Goal: Task Accomplishment & Management: Complete application form

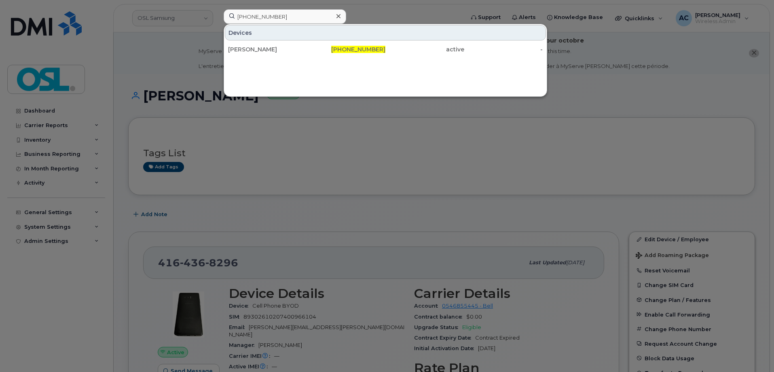
scroll to position [556, 0]
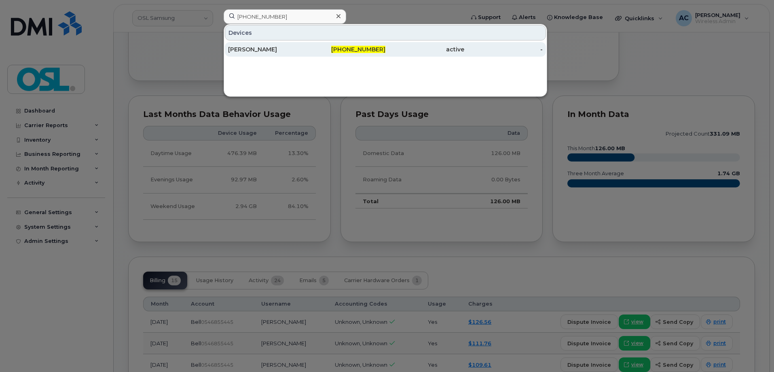
click at [319, 45] on div "416-436-8296" at bounding box center [346, 49] width 79 height 15
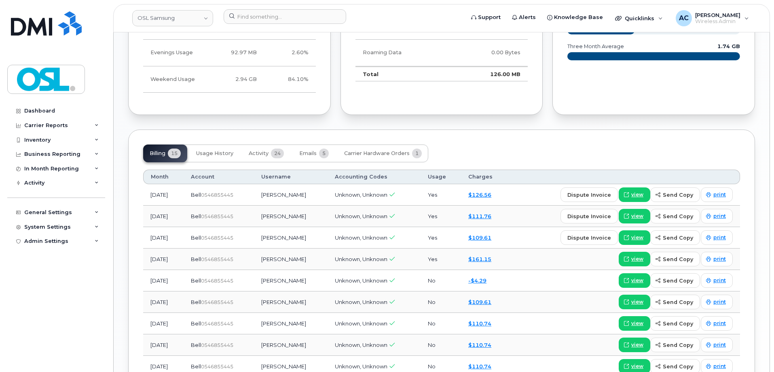
scroll to position [607, 0]
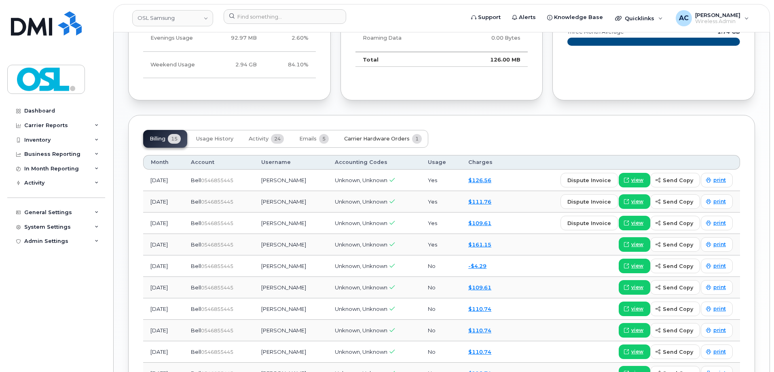
click at [378, 136] on span "Carrier Hardware Orders" at bounding box center [377, 139] width 66 height 6
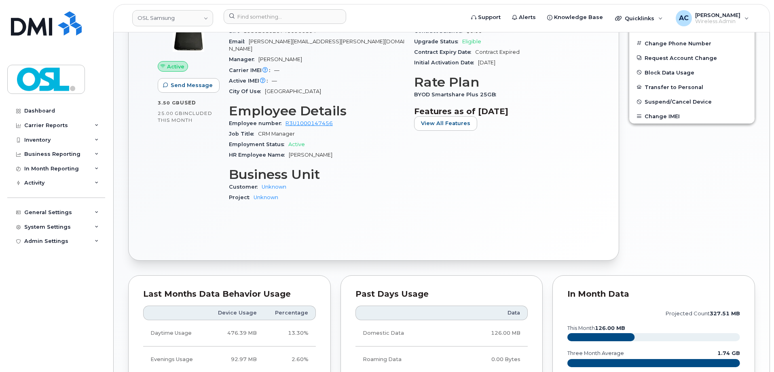
scroll to position [158, 0]
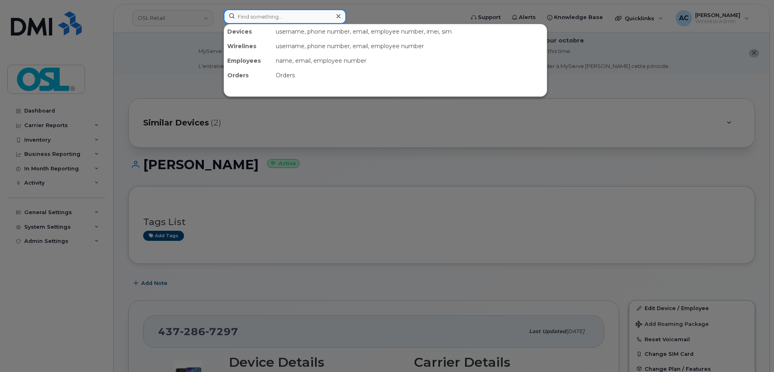
click at [303, 19] on input at bounding box center [285, 16] width 123 height 15
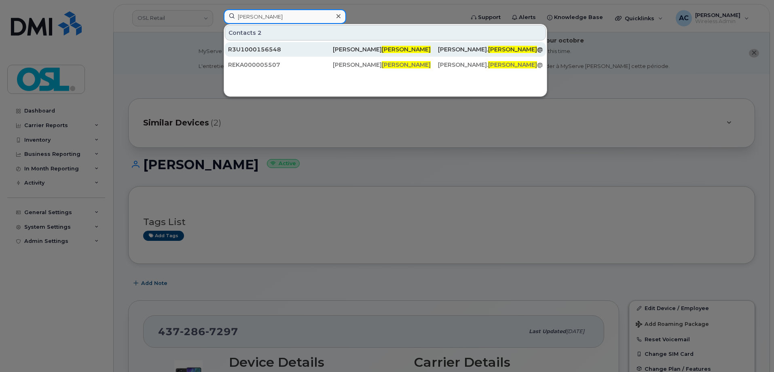
type input "[PERSON_NAME]"
click at [327, 48] on div "R3U1000156548" at bounding box center [280, 49] width 105 height 8
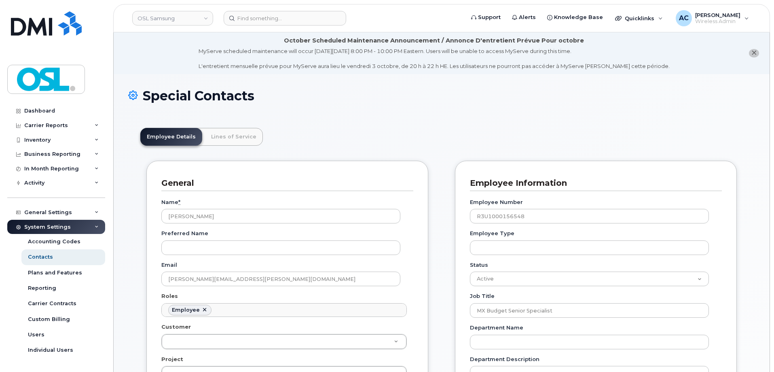
scroll to position [24, 0]
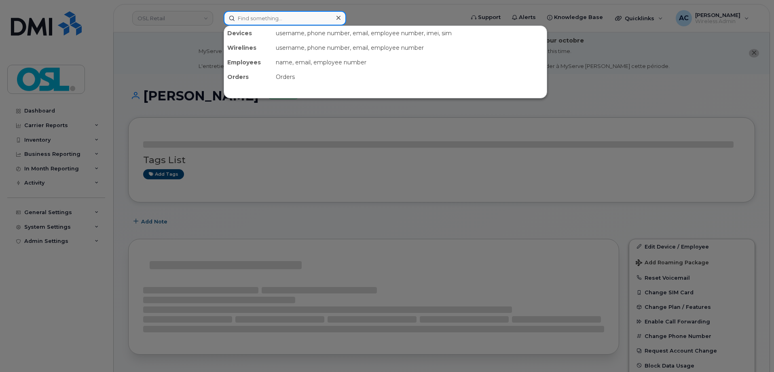
click at [278, 23] on input at bounding box center [285, 18] width 123 height 15
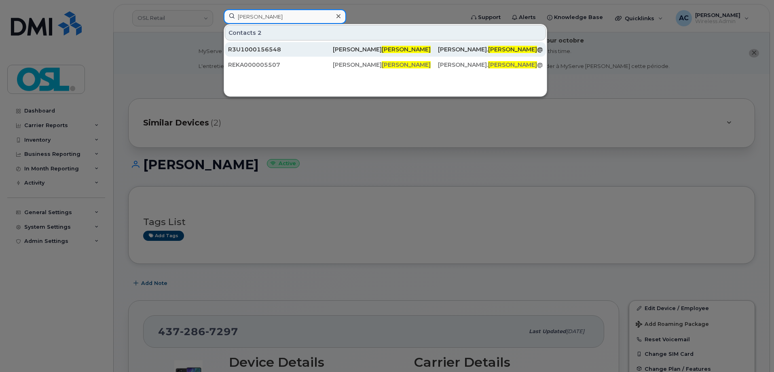
type input "[PERSON_NAME]"
click at [265, 49] on div "R3U1000156548" at bounding box center [280, 49] width 105 height 8
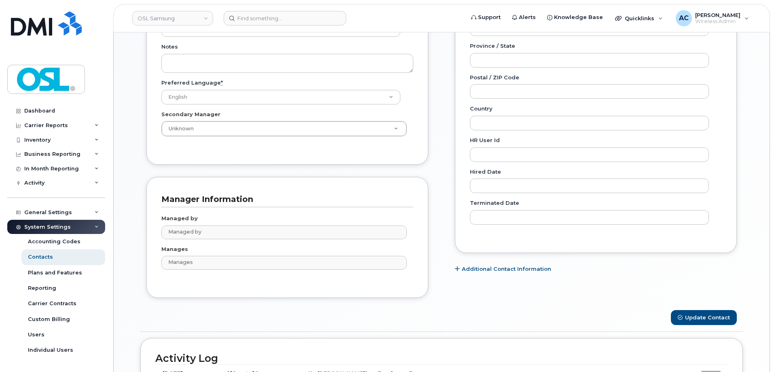
scroll to position [511, 0]
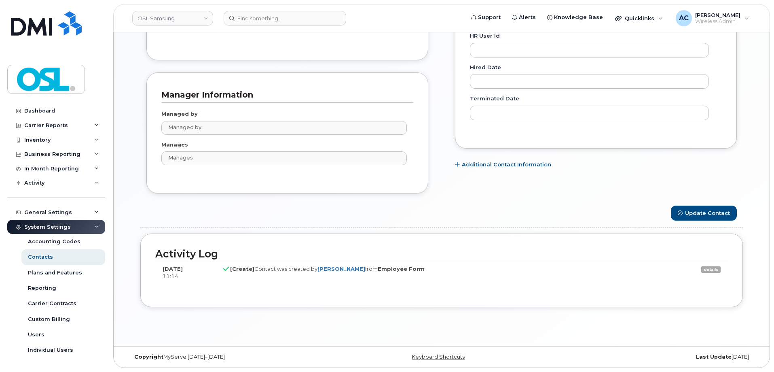
click at [712, 267] on link "details" at bounding box center [711, 269] width 19 height 6
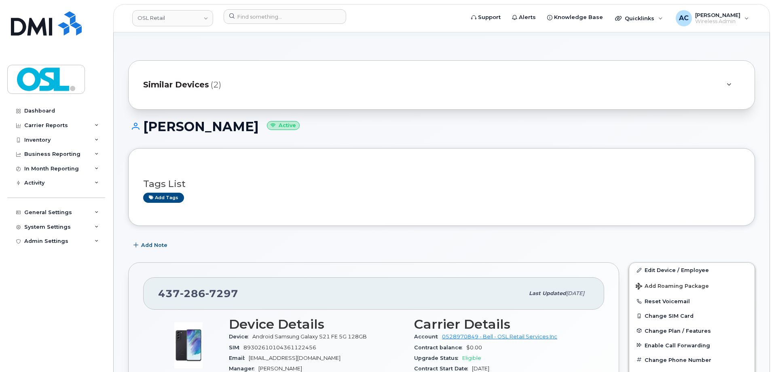
scroll to position [202, 0]
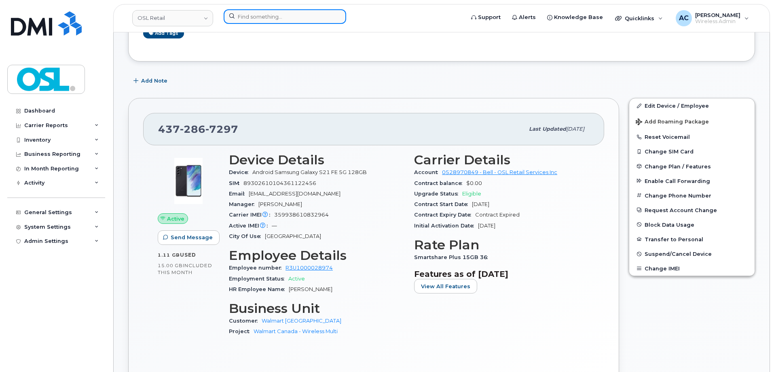
click at [274, 18] on input at bounding box center [285, 16] width 123 height 15
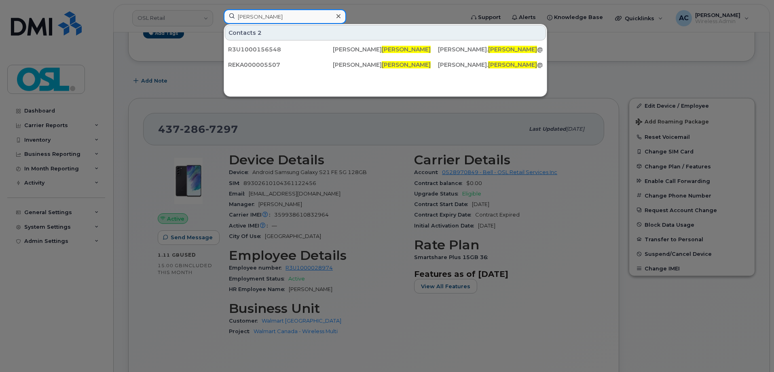
type input "lewis"
click at [182, 77] on div at bounding box center [387, 186] width 774 height 372
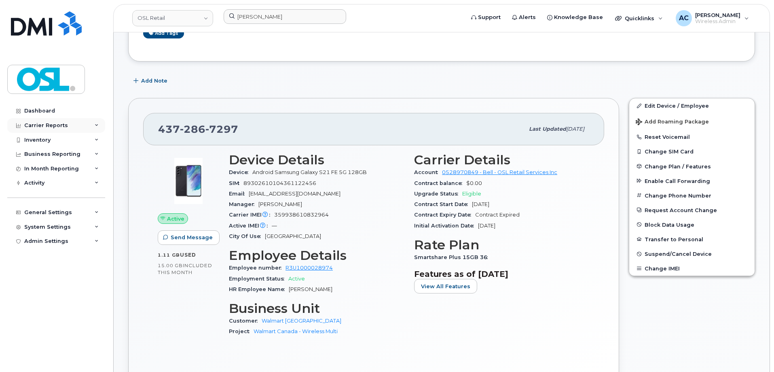
click at [72, 125] on div "Carrier Reports" at bounding box center [56, 125] width 98 height 15
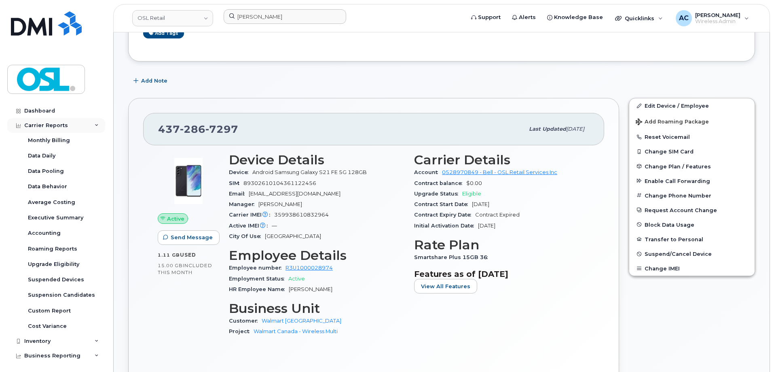
click at [70, 125] on div "Carrier Reports" at bounding box center [56, 125] width 98 height 15
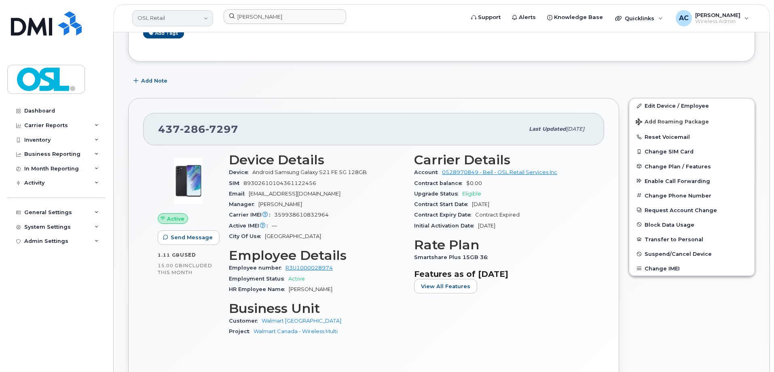
click at [145, 11] on link "OSL Retail" at bounding box center [172, 18] width 81 height 16
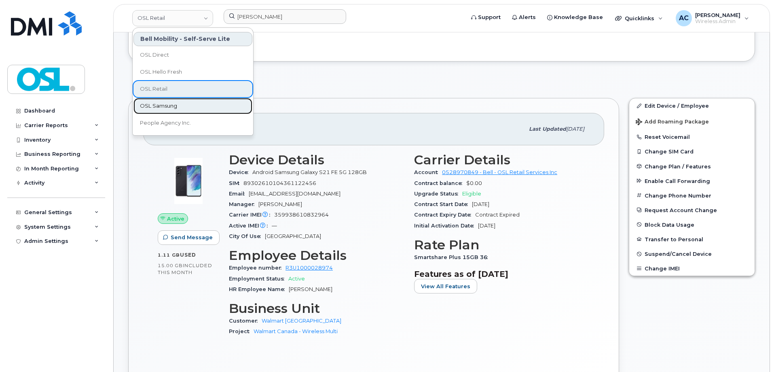
click at [173, 102] on span "OSL Samsung" at bounding box center [158, 106] width 37 height 8
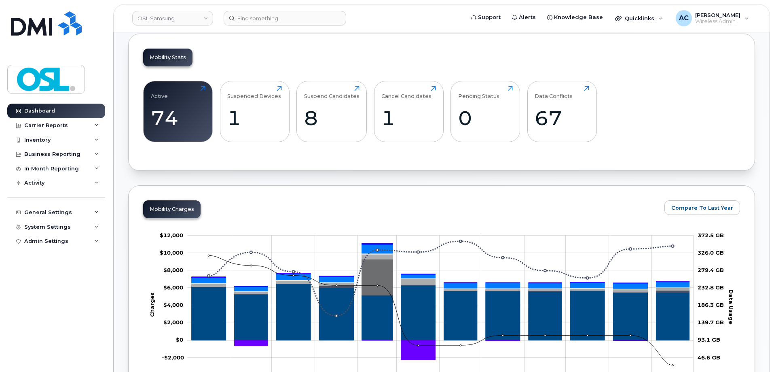
scroll to position [364, 0]
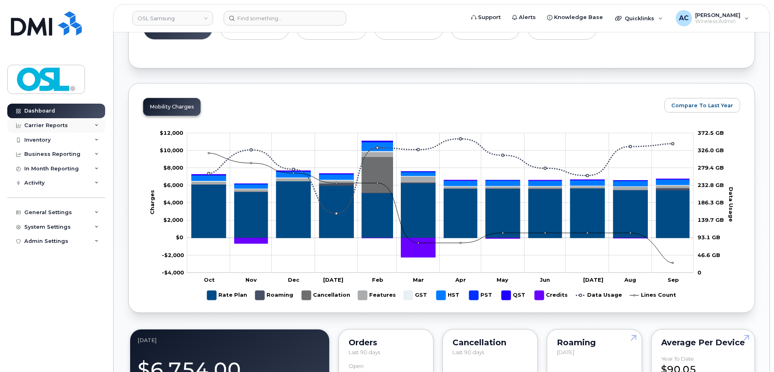
click at [66, 127] on div "Carrier Reports" at bounding box center [56, 125] width 98 height 15
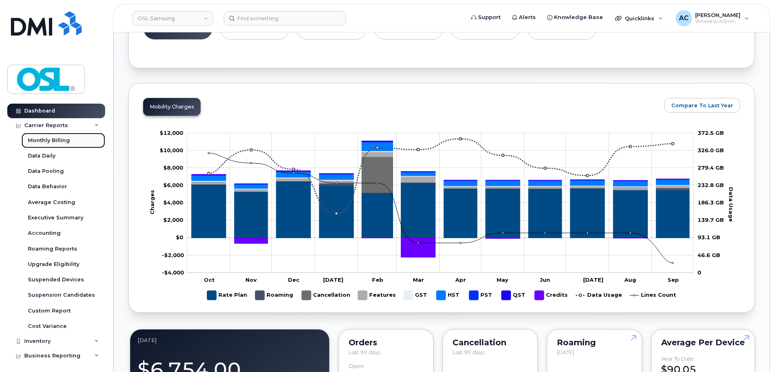
click at [61, 141] on div "Monthly Billing" at bounding box center [49, 140] width 42 height 7
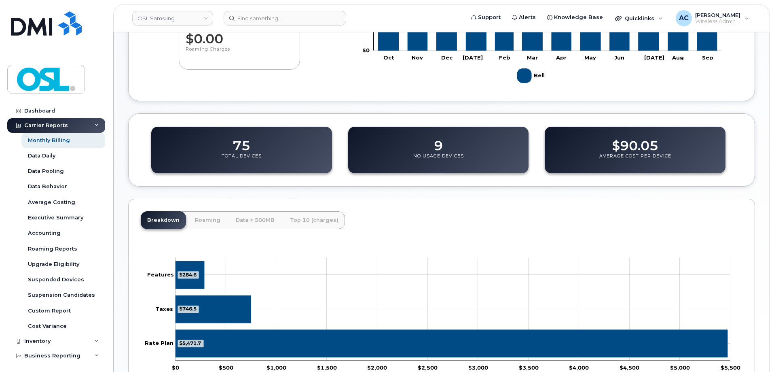
scroll to position [181, 0]
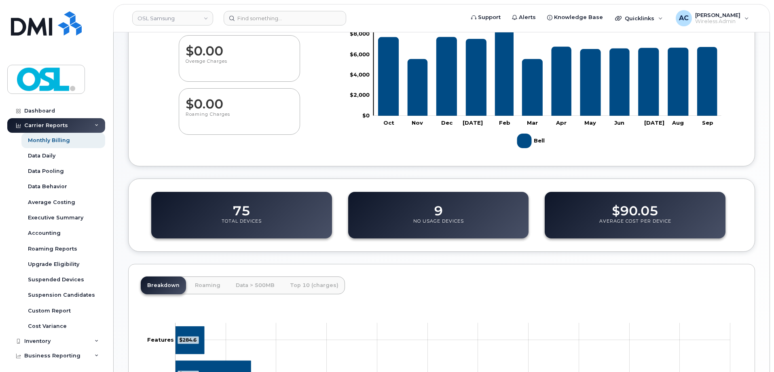
click at [57, 123] on div "Carrier Reports" at bounding box center [46, 125] width 44 height 6
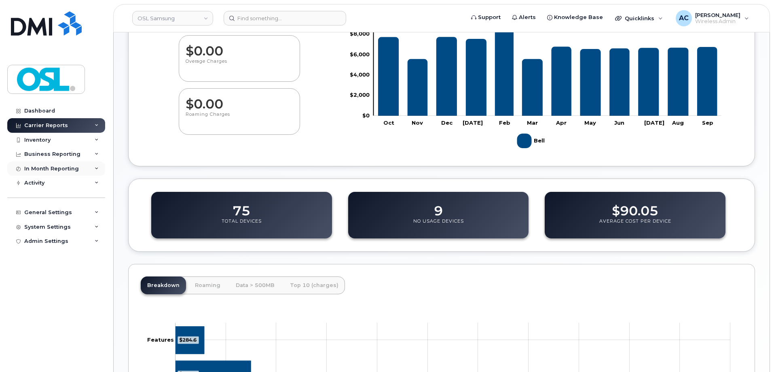
click at [79, 168] on div "In Month Reporting" at bounding box center [56, 168] width 98 height 15
click at [71, 139] on div "Inventory" at bounding box center [56, 140] width 98 height 15
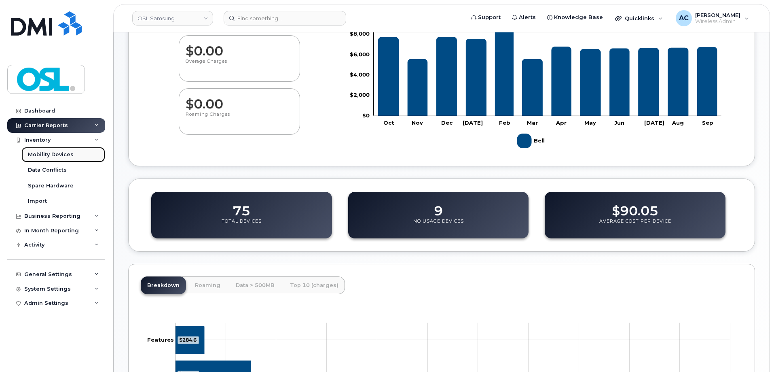
click at [66, 156] on div "Mobility Devices" at bounding box center [51, 154] width 46 height 7
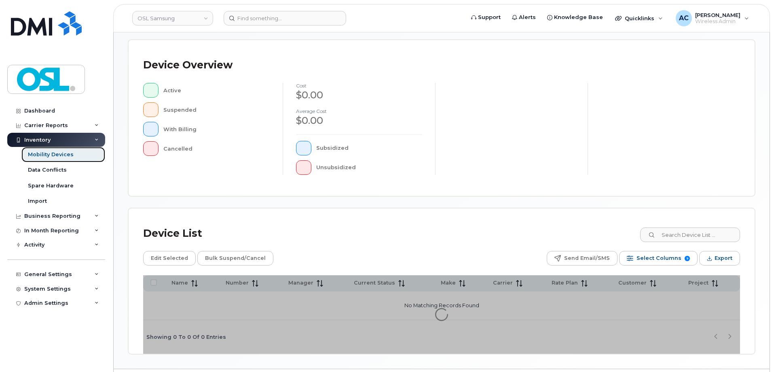
scroll to position [185, 0]
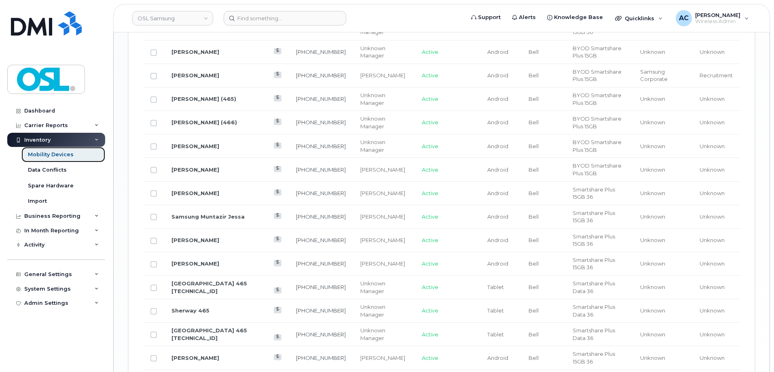
scroll to position [1237, 0]
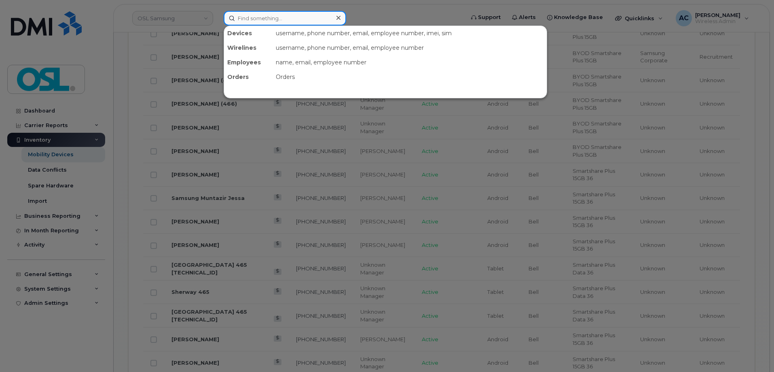
click at [307, 13] on input at bounding box center [285, 18] width 123 height 15
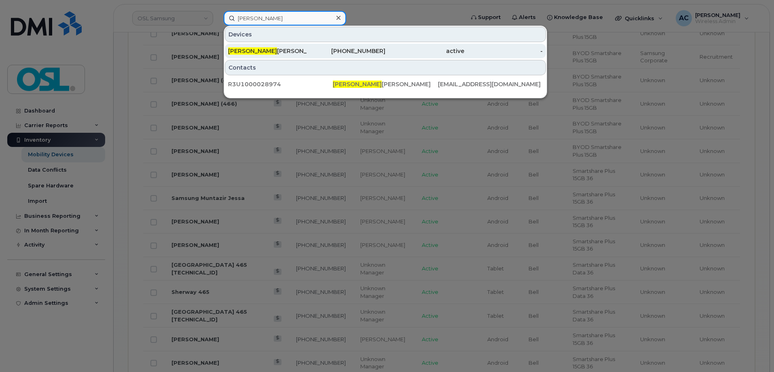
type input "kathryn"
click at [395, 49] on div "active" at bounding box center [425, 51] width 79 height 8
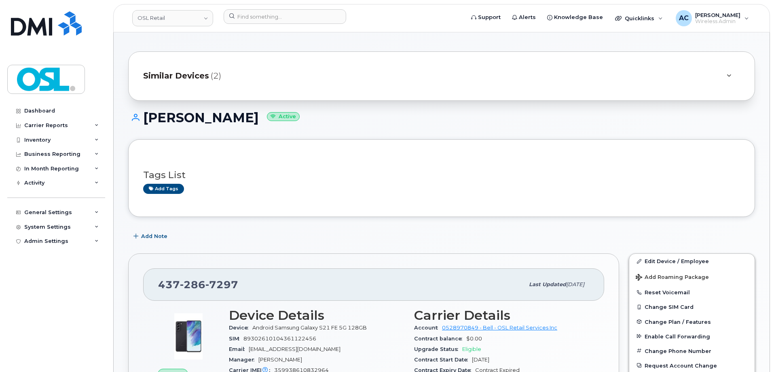
scroll to position [121, 0]
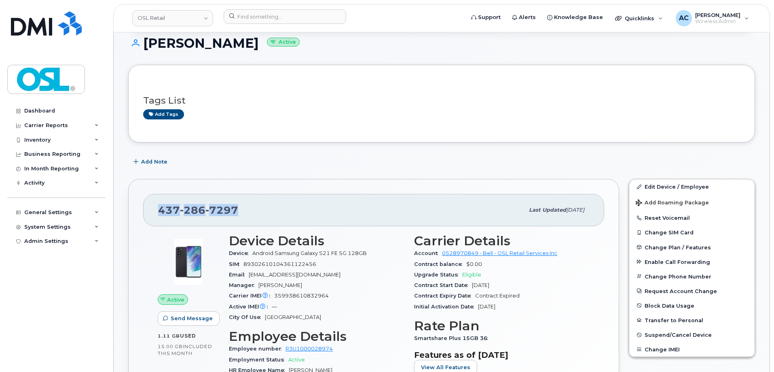
drag, startPoint x: 241, startPoint y: 208, endPoint x: 158, endPoint y: 208, distance: 82.9
click at [158, 208] on div "[PHONE_NUMBER]" at bounding box center [341, 210] width 366 height 17
copy span "[PHONE_NUMBER]"
click at [195, 21] on link "OSL Retail" at bounding box center [172, 18] width 81 height 16
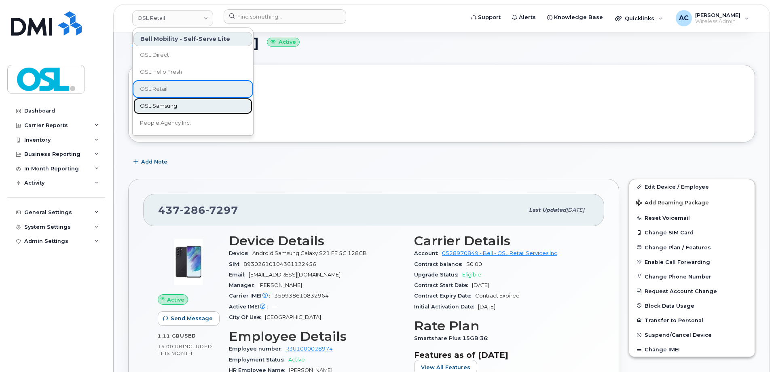
click at [170, 107] on span "OSL Samsung" at bounding box center [158, 106] width 37 height 8
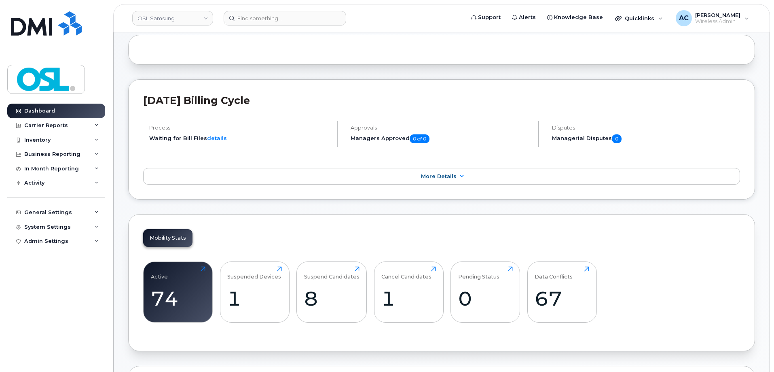
scroll to position [81, 0]
click at [310, 297] on div "8" at bounding box center [331, 299] width 55 height 24
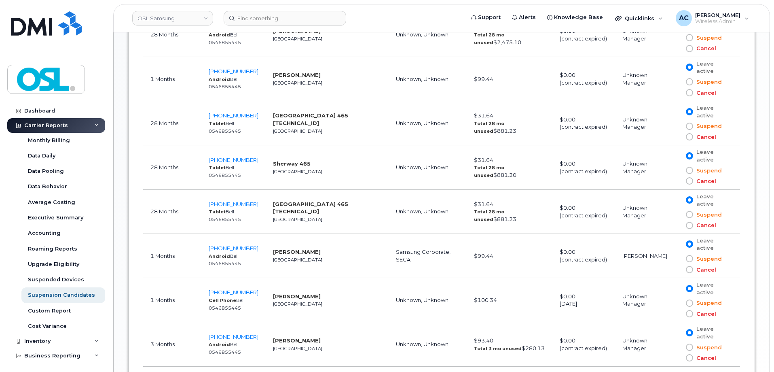
scroll to position [566, 0]
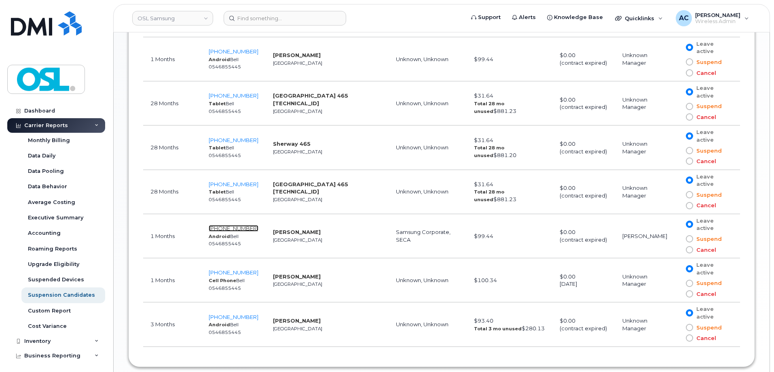
click at [230, 229] on span "[PHONE_NUMBER]" at bounding box center [234, 228] width 50 height 6
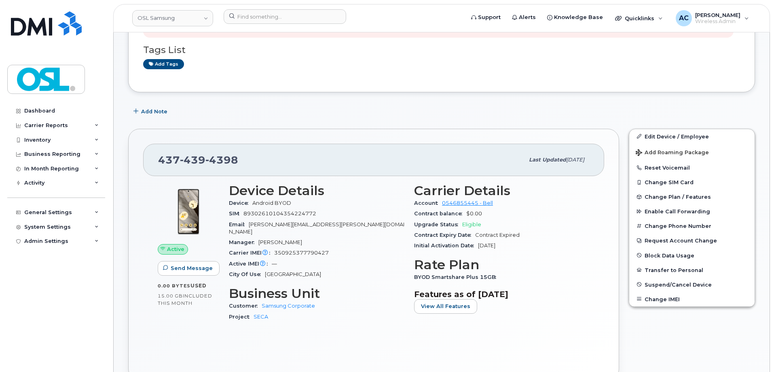
scroll to position [162, 0]
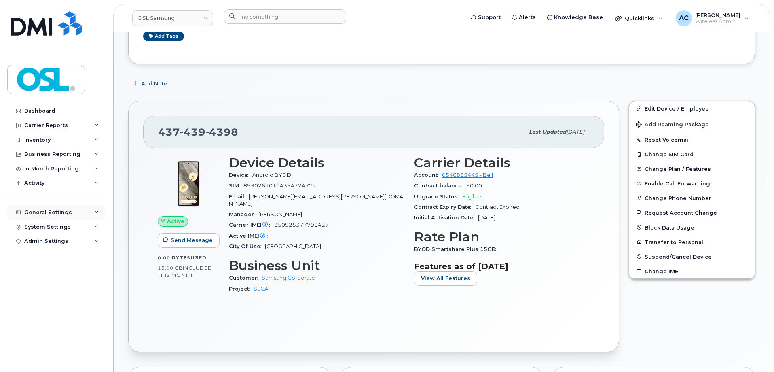
click at [69, 212] on div "General Settings" at bounding box center [56, 212] width 98 height 15
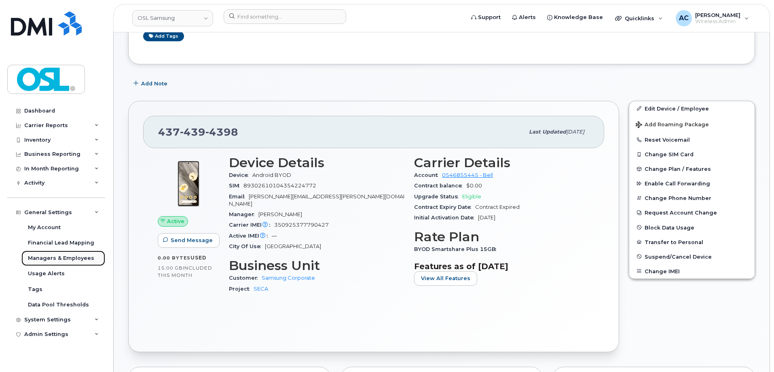
click at [73, 256] on div "Managers & Employees" at bounding box center [61, 258] width 66 height 7
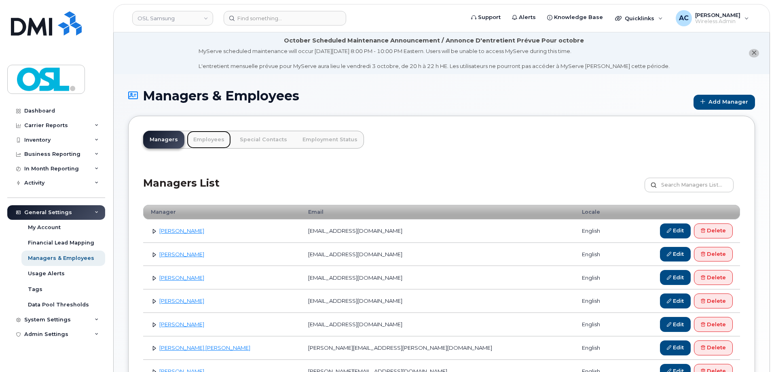
click at [207, 138] on link "Employees" at bounding box center [209, 140] width 44 height 18
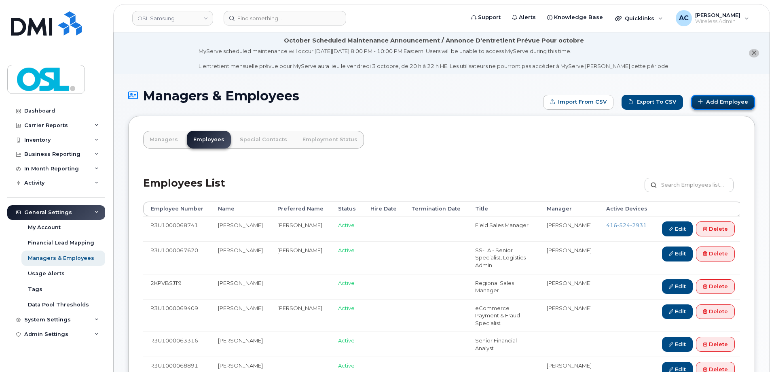
click at [714, 105] on link "Add Employee" at bounding box center [724, 102] width 64 height 15
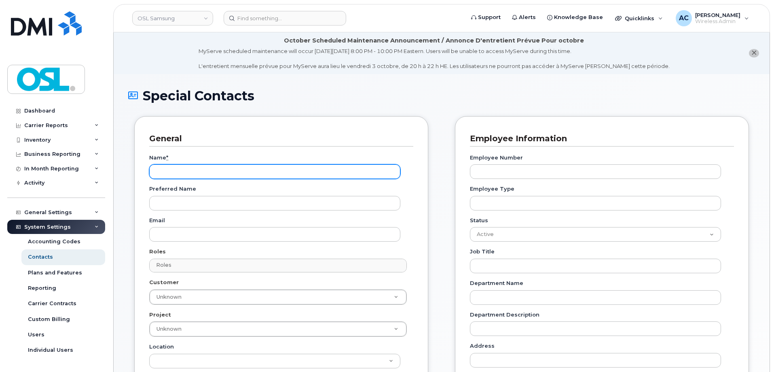
paste input "Avneesh Deol"
click at [278, 171] on input "Name *" at bounding box center [274, 171] width 251 height 15
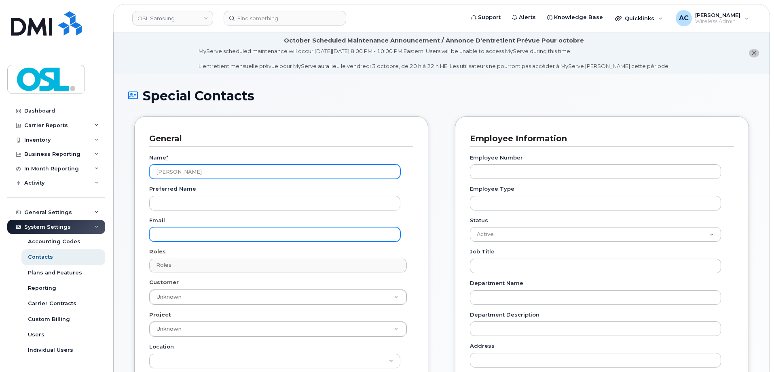
type input "Avneesh Deol"
click at [288, 236] on input "Email" at bounding box center [274, 234] width 251 height 15
click at [257, 231] on input "Email" at bounding box center [274, 234] width 251 height 15
paste input "Avneesh.Deol@oslses.com"
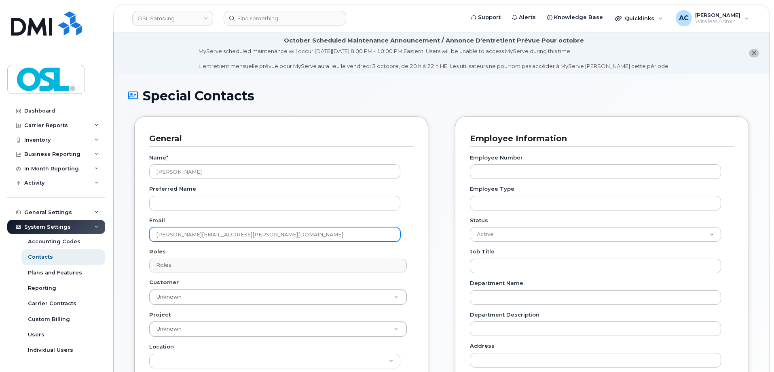
type input "Avneesh.Deol@oslses.com"
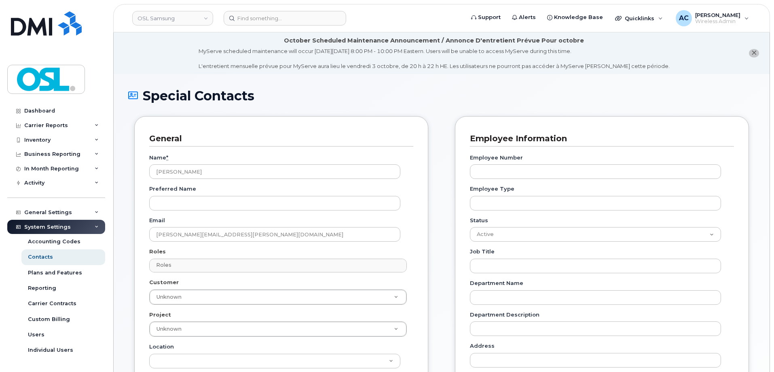
click at [273, 217] on div "Email Avneesh.Deol@oslses.com" at bounding box center [278, 228] width 258 height 25
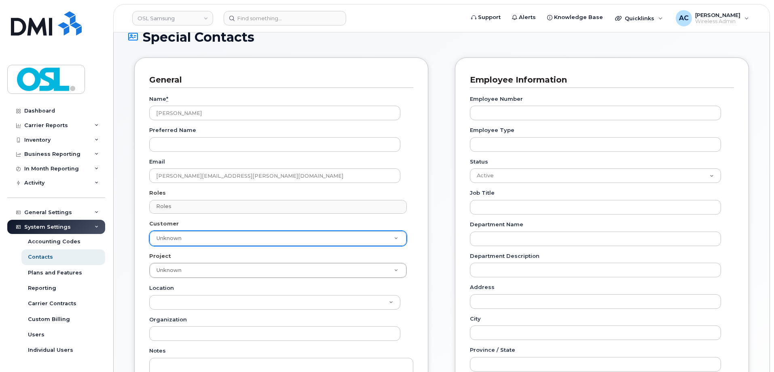
scroll to position [81, 0]
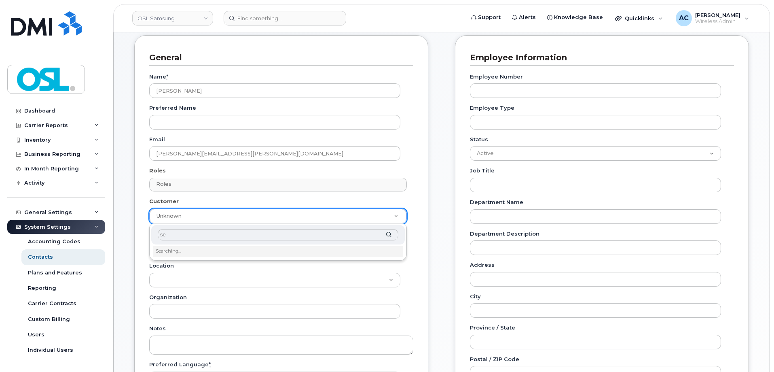
type input "s"
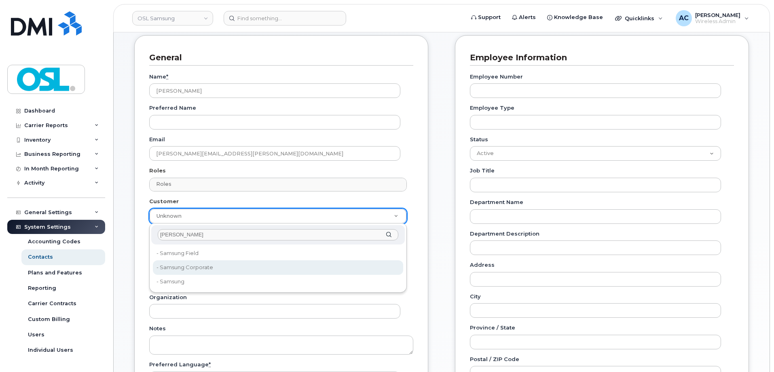
type input "sams"
type input "6301953"
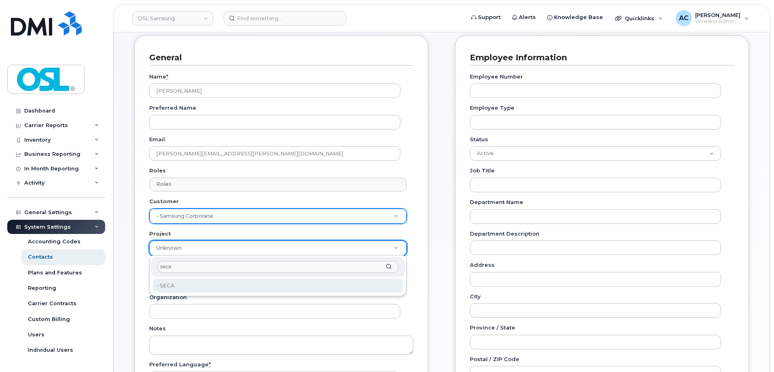
type input "seca"
type input "6301956"
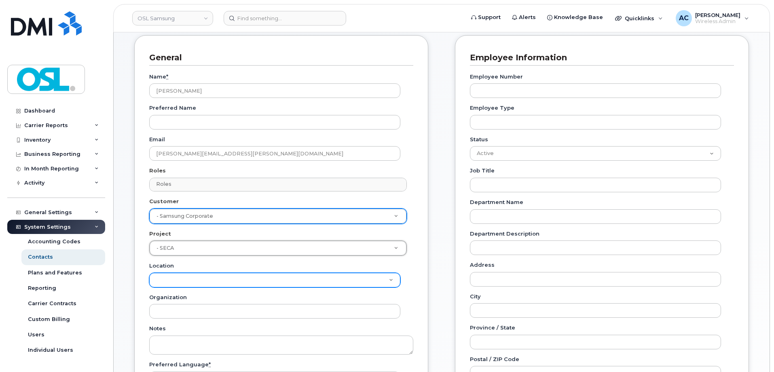
click at [169, 280] on select "Location" at bounding box center [274, 280] width 251 height 15
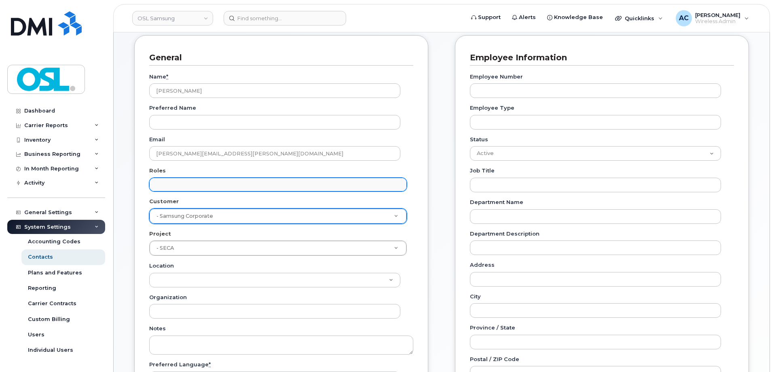
click at [245, 184] on input "text" at bounding box center [279, 183] width 250 height 11
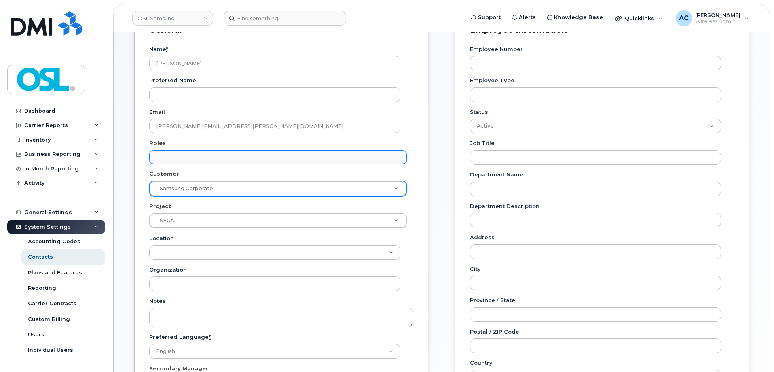
scroll to position [162, 0]
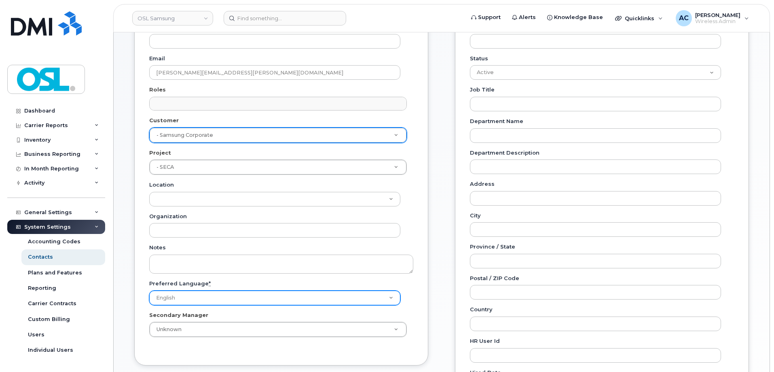
type input "Roles"
click at [232, 298] on select "English French" at bounding box center [274, 298] width 251 height 15
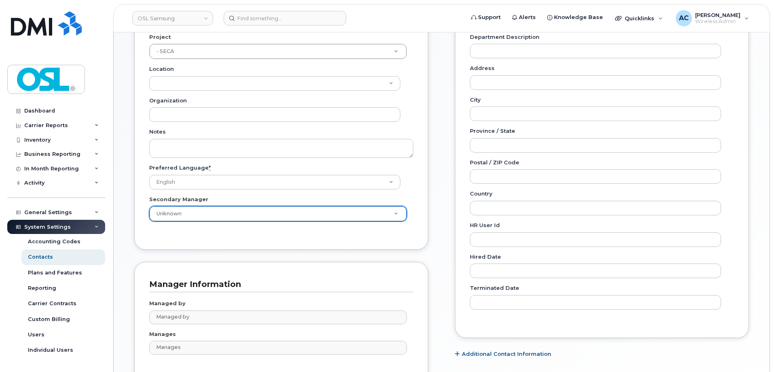
scroll to position [324, 0]
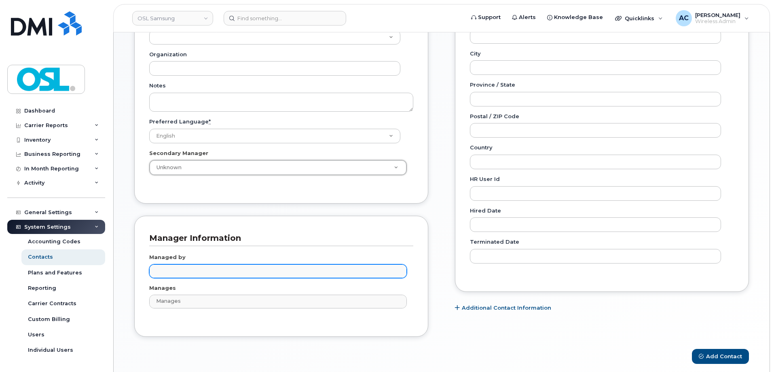
click at [217, 268] on input "text" at bounding box center [279, 270] width 250 height 11
type input "e"
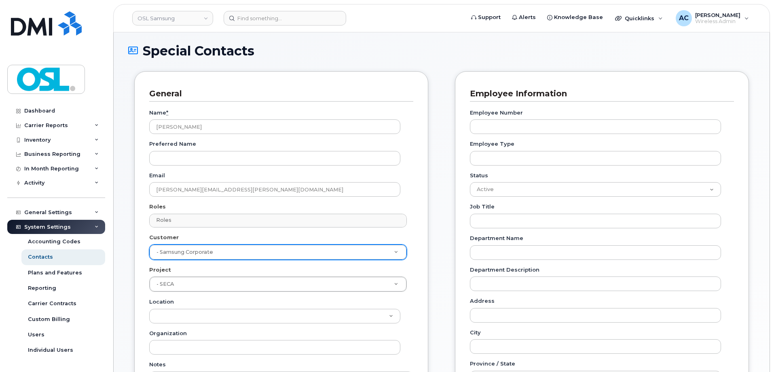
scroll to position [40, 0]
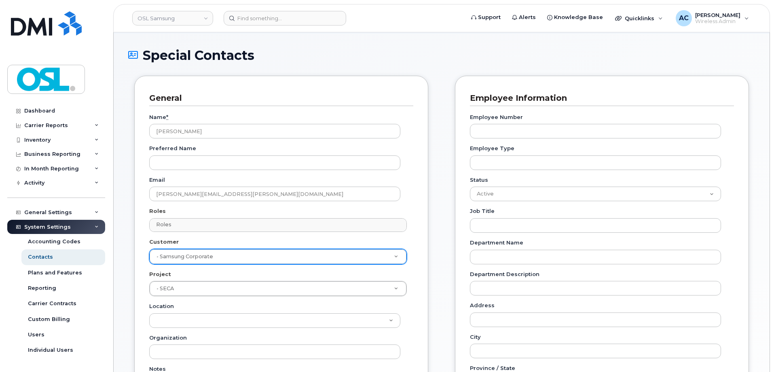
type input "Managed by"
click at [579, 130] on input "Employee Number" at bounding box center [595, 131] width 251 height 15
paste input "R3U0000155135"
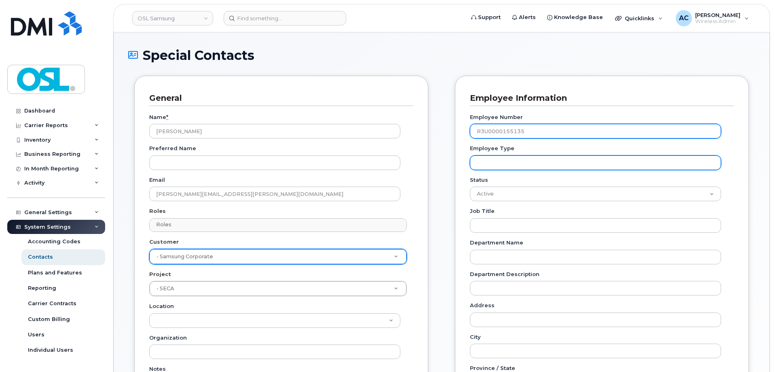
type input "R3U0000155135"
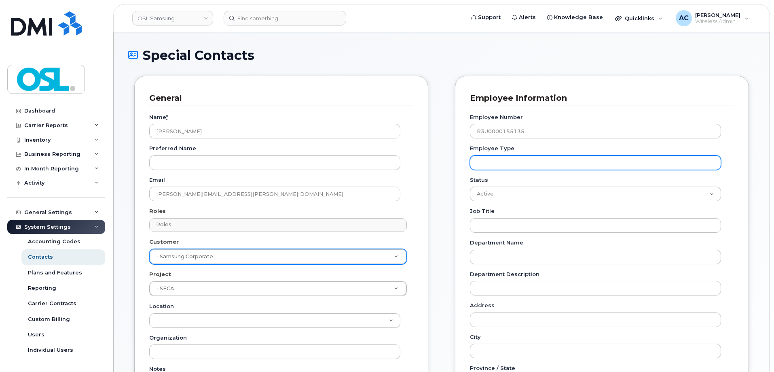
click at [561, 160] on input "Employee Type" at bounding box center [595, 162] width 251 height 15
type input "per"
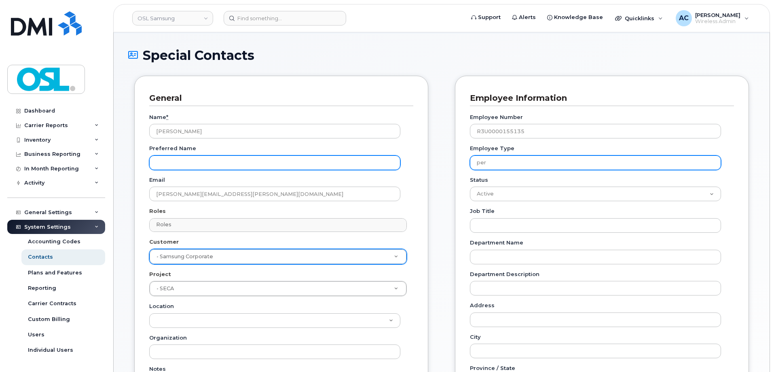
drag, startPoint x: 533, startPoint y: 164, endPoint x: 395, endPoint y: 169, distance: 137.7
click at [396, 169] on div "General Name * Avneesh Deol Preferred Name Email Avneesh.Deol@oslses.com Roles …" at bounding box center [441, 354] width 627 height 557
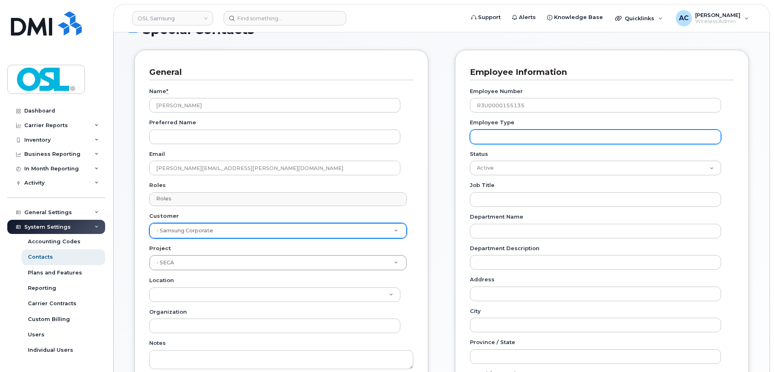
scroll to position [81, 0]
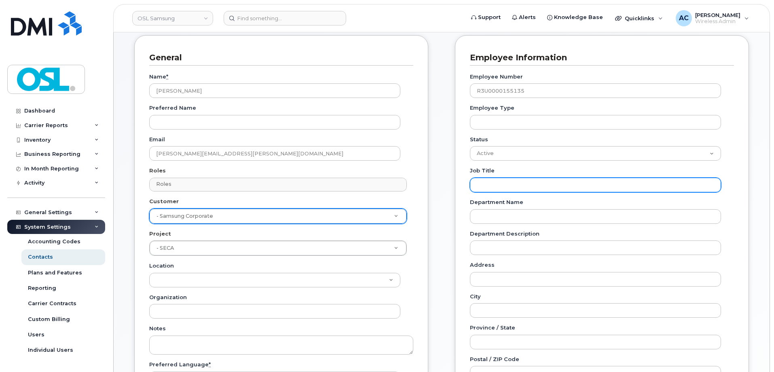
click at [500, 187] on input "Job Title" at bounding box center [595, 185] width 251 height 15
paste input "Assistant Sales Manager"
click at [530, 178] on input "Assistant Sales Manager" at bounding box center [595, 185] width 251 height 15
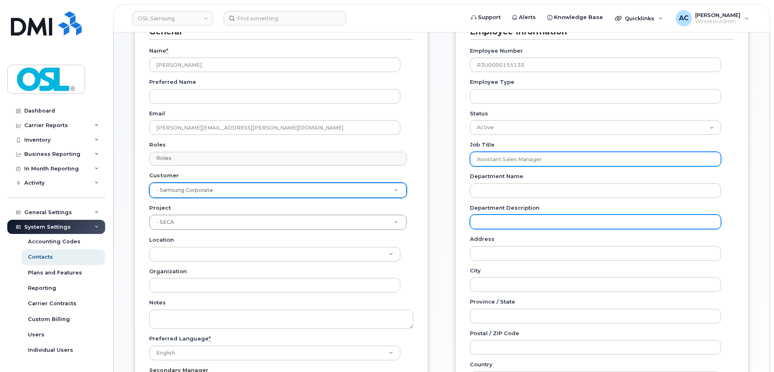
scroll to position [121, 0]
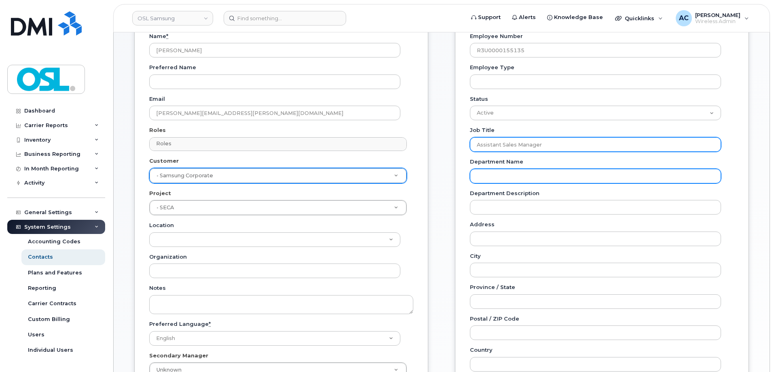
type input "Assistant Sales Manager"
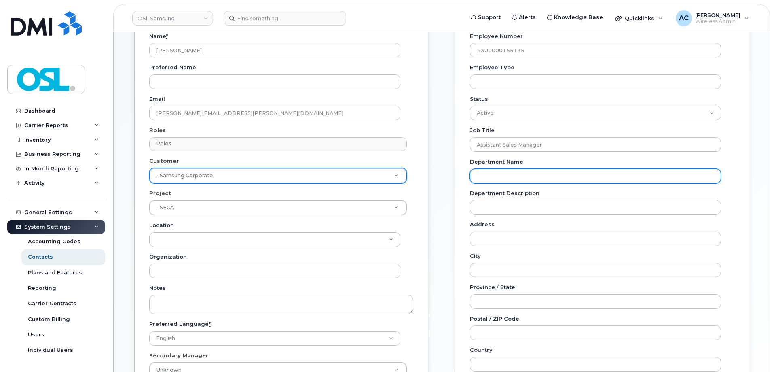
click at [548, 181] on input "Department Name" at bounding box center [595, 176] width 251 height 15
type input "s"
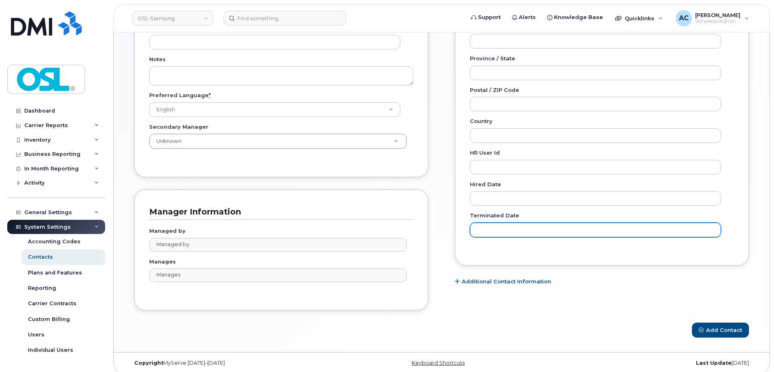
scroll to position [356, 0]
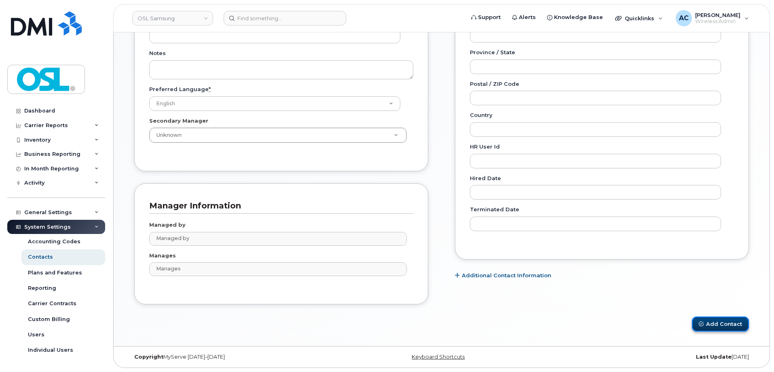
click at [724, 326] on button "Add Contact" at bounding box center [720, 323] width 57 height 15
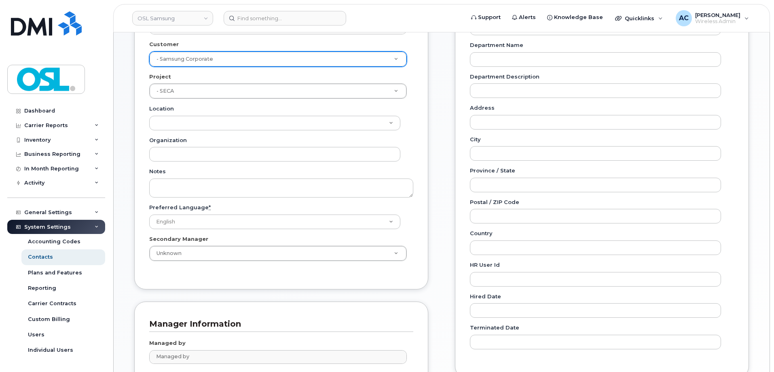
scroll to position [235, 0]
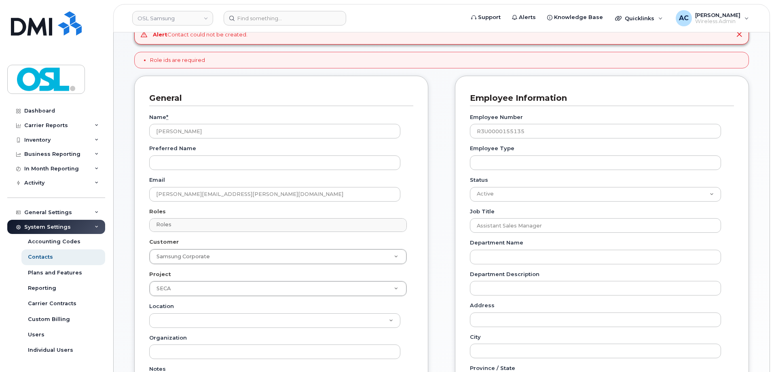
scroll to position [83, 0]
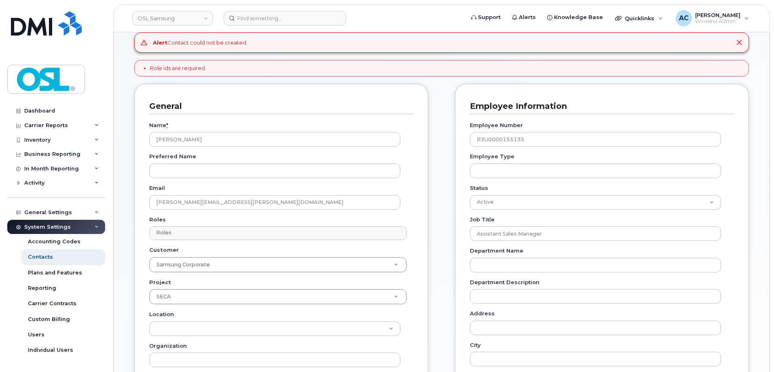
click at [174, 66] on li "Role ids are required" at bounding box center [177, 68] width 55 height 8
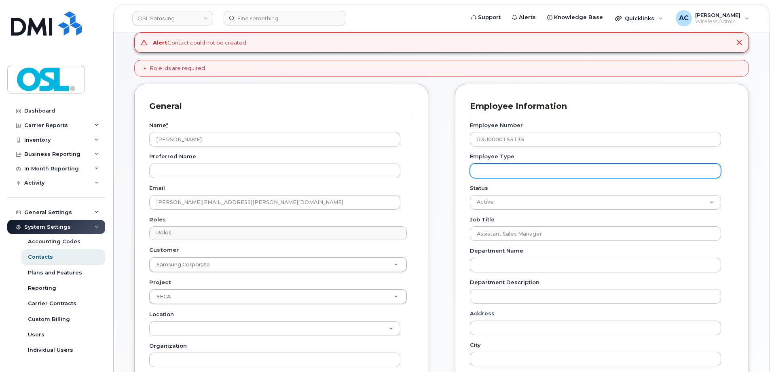
click at [545, 173] on input "Employee Type" at bounding box center [595, 170] width 251 height 15
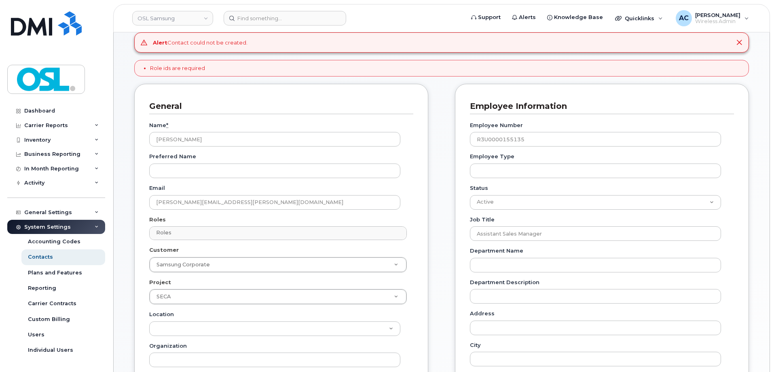
click at [512, 123] on label "Employee Number" at bounding box center [496, 125] width 53 height 8
click at [512, 132] on input "R3U0000155135" at bounding box center [595, 139] width 251 height 15
click at [515, 224] on div "Job Title Assistant Sales Manager" at bounding box center [599, 228] width 258 height 25
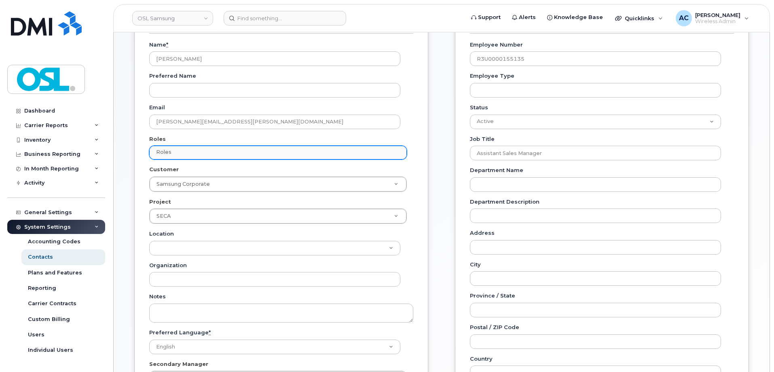
scroll to position [164, 0]
click at [228, 149] on input "text" at bounding box center [279, 151] width 250 height 11
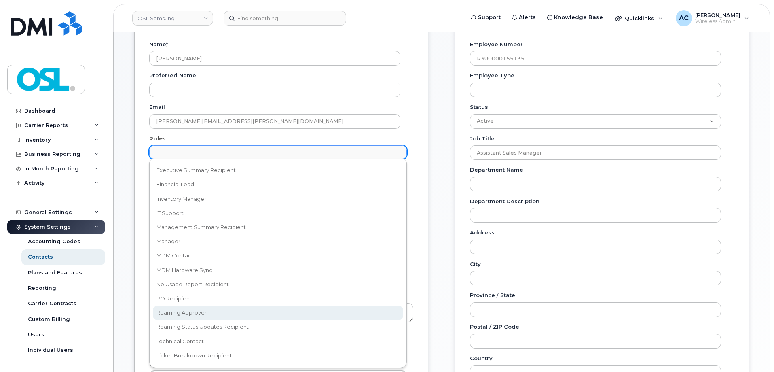
scroll to position [85, 0]
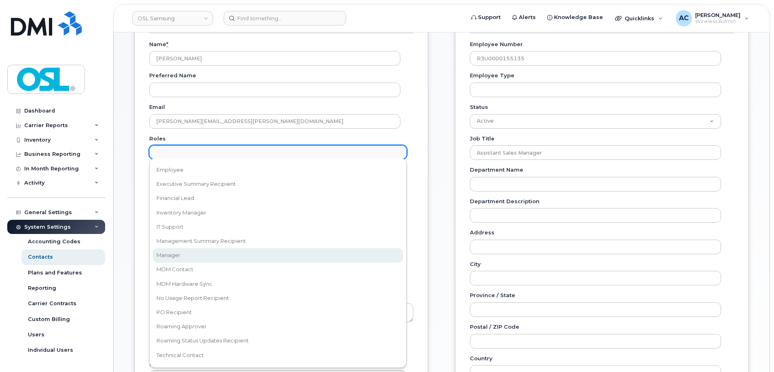
select select "1"
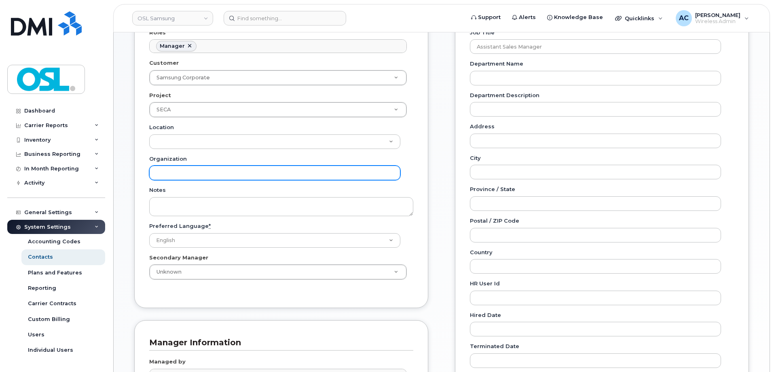
scroll to position [245, 0]
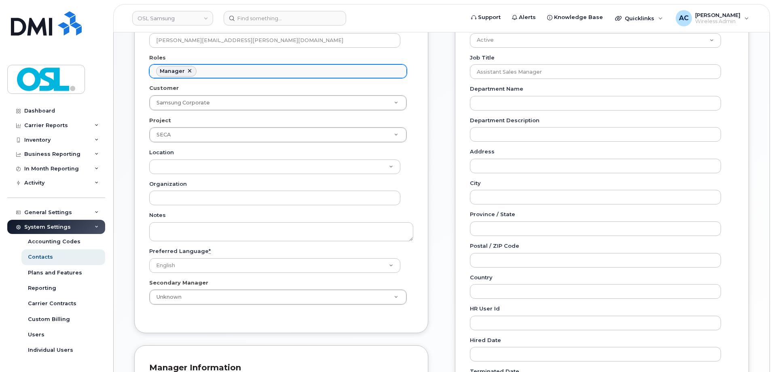
click at [188, 70] on link at bounding box center [190, 71] width 6 height 6
select select
type input "Roles"
click at [197, 72] on ul "Roles" at bounding box center [278, 71] width 257 height 13
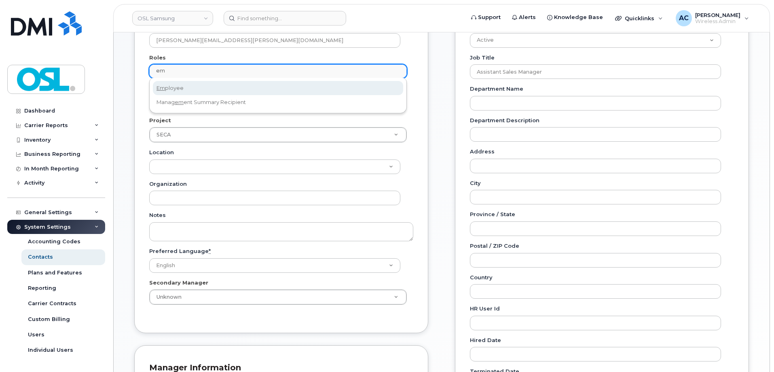
type input "em"
select select "16"
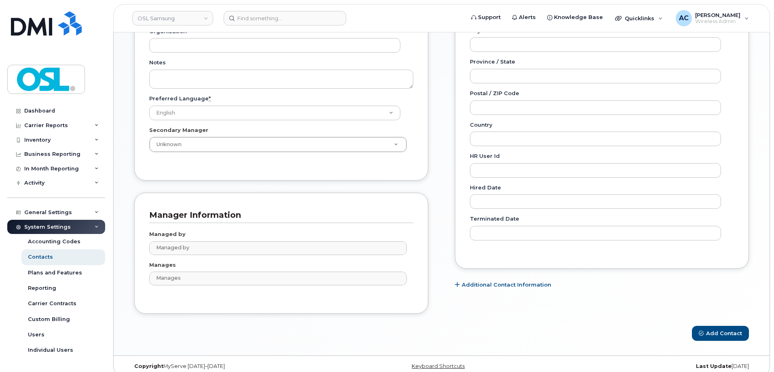
scroll to position [407, 0]
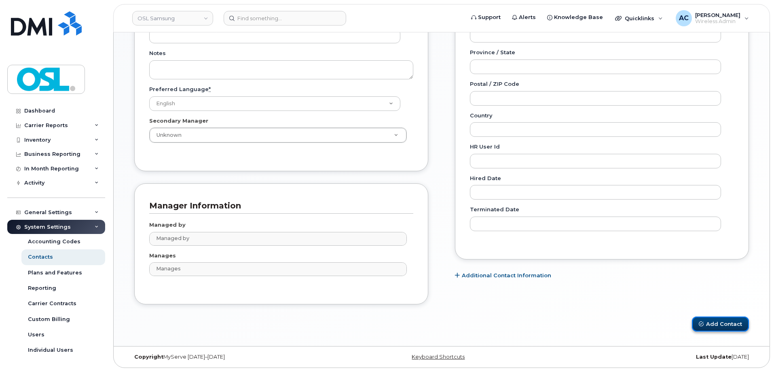
click at [729, 322] on button "Add Contact" at bounding box center [720, 323] width 57 height 15
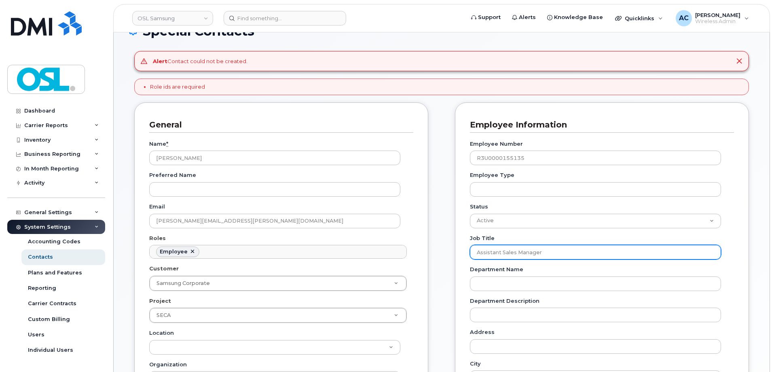
scroll to position [0, 0]
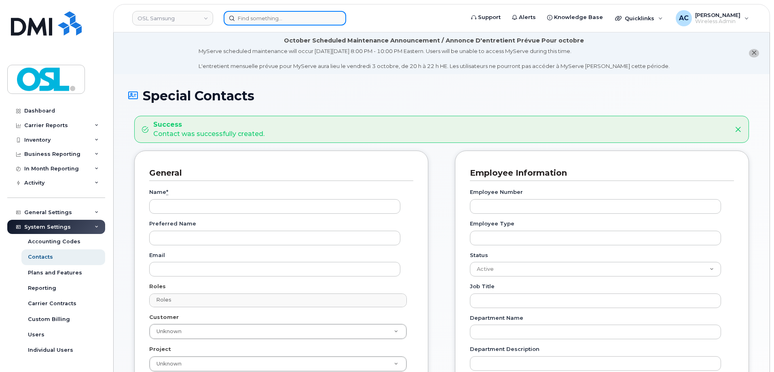
click at [251, 15] on input at bounding box center [285, 18] width 123 height 15
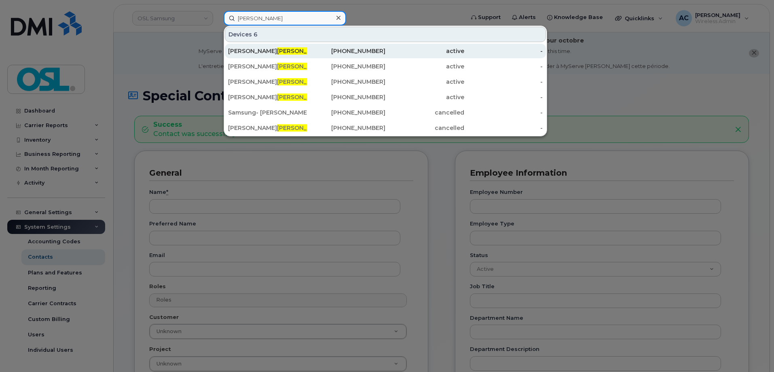
type input "[PERSON_NAME]"
click at [277, 49] on span "[PERSON_NAME]" at bounding box center [301, 50] width 49 height 7
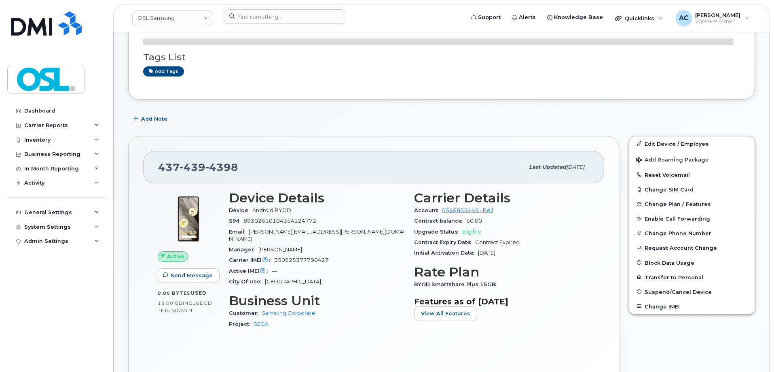
scroll to position [121, 0]
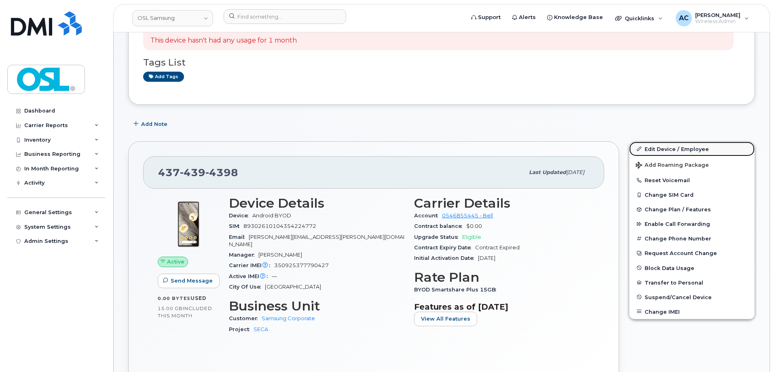
click at [679, 150] on link "Edit Device / Employee" at bounding box center [692, 149] width 125 height 15
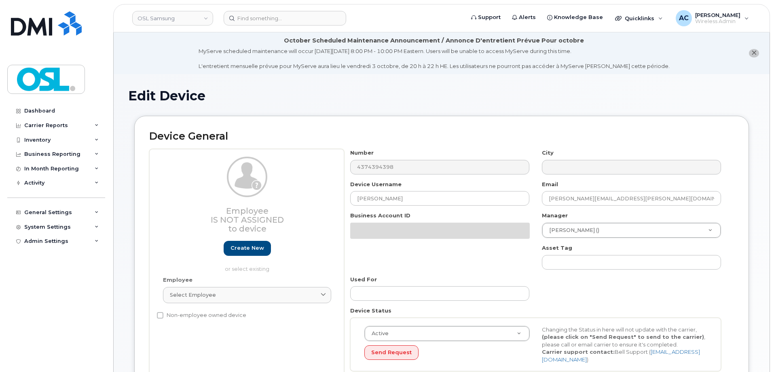
select select "6301953"
select select "6301956"
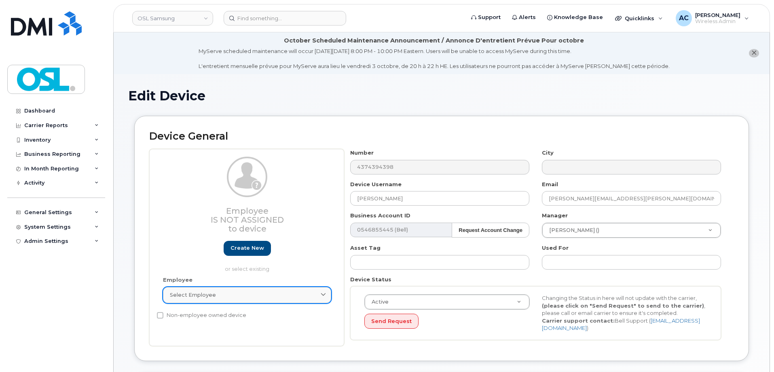
click at [244, 296] on div "Select employee" at bounding box center [247, 295] width 155 height 8
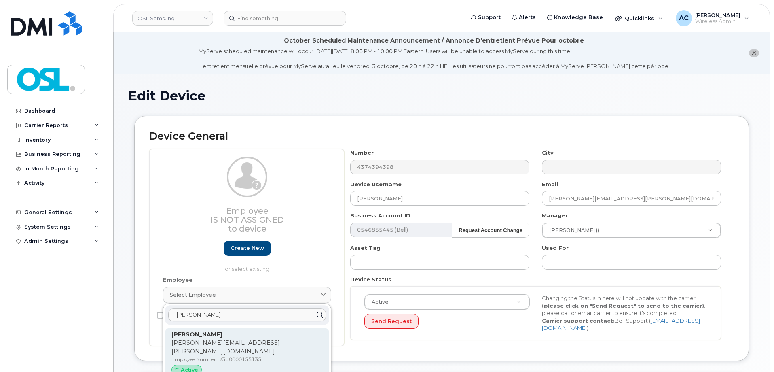
type input "avnee"
click at [233, 340] on p "Avneesh.Deol@oslses.com" at bounding box center [247, 347] width 151 height 17
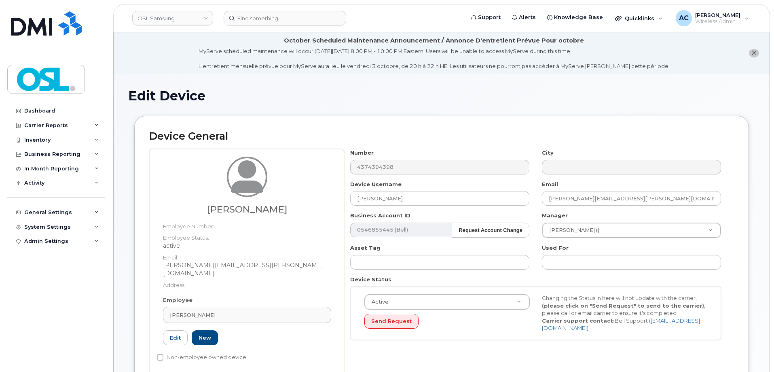
type input "R3U0000155135"
type input "[PERSON_NAME]"
type input "[PERSON_NAME][EMAIL_ADDRESS][PERSON_NAME][DOMAIN_NAME]"
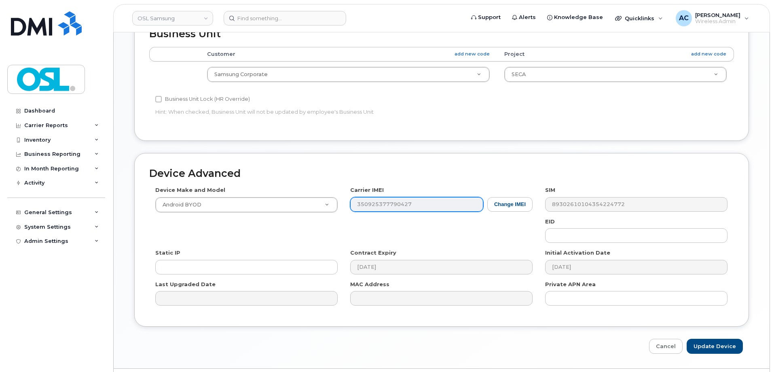
scroll to position [404, 0]
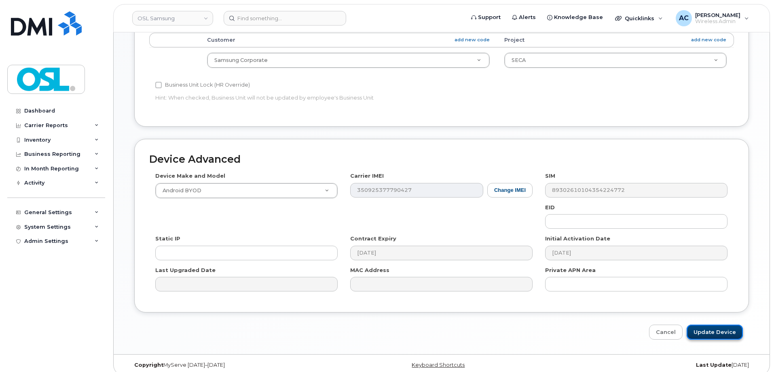
click at [720, 325] on input "Update Device" at bounding box center [715, 332] width 56 height 15
type input "Saving..."
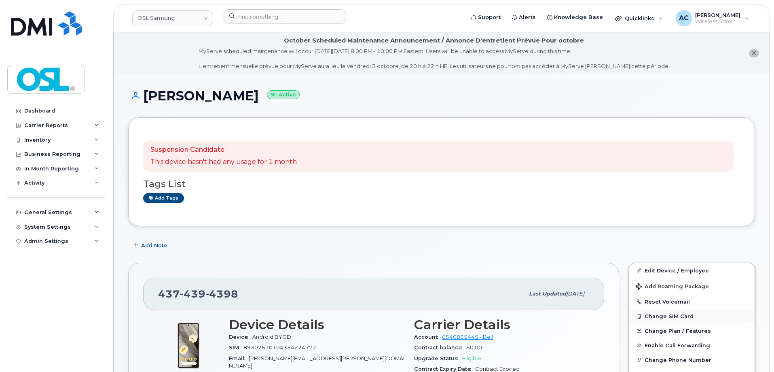
click at [679, 318] on button "Change SIM Card" at bounding box center [692, 316] width 125 height 15
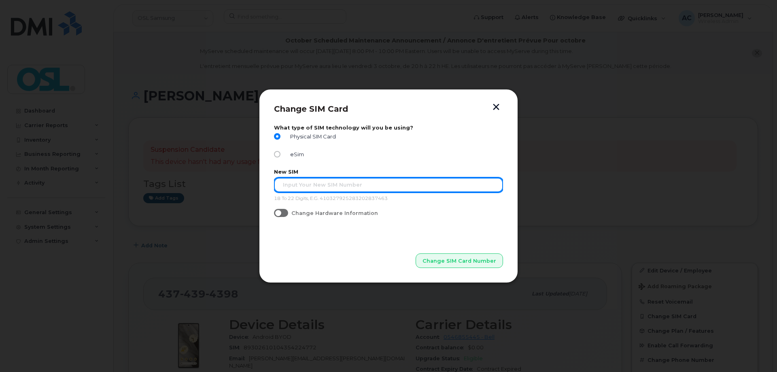
click at [323, 188] on input "text" at bounding box center [388, 185] width 229 height 15
type input "8930261020740098"
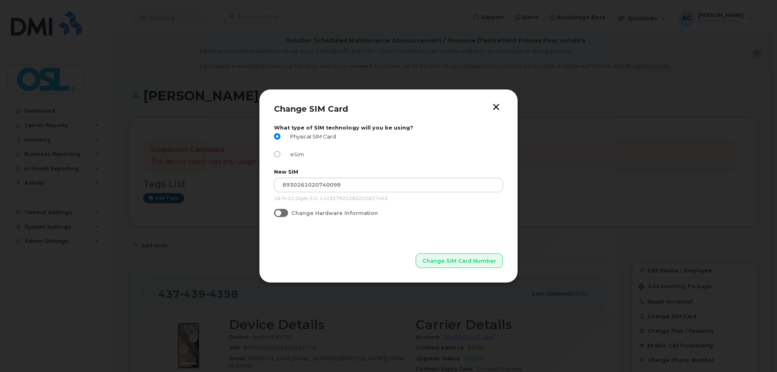
click at [277, 153] on input "eSim" at bounding box center [277, 154] width 6 height 6
radio input "true"
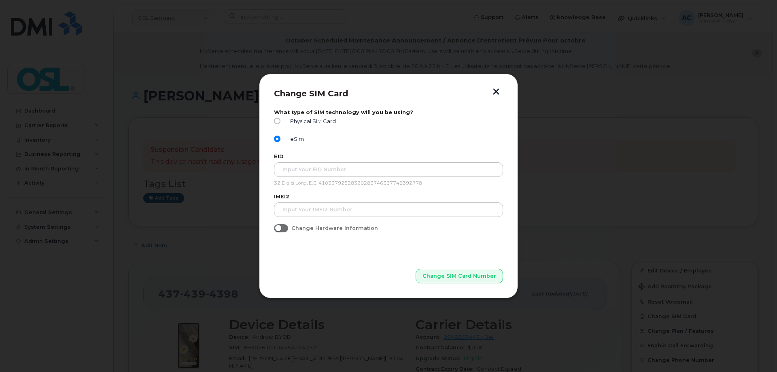
click at [497, 87] on div "Change SIM Card What type of SIM technology will you be using? Physical SIM Car…" at bounding box center [388, 186] width 259 height 225
click at [498, 91] on button "button" at bounding box center [496, 92] width 12 height 8
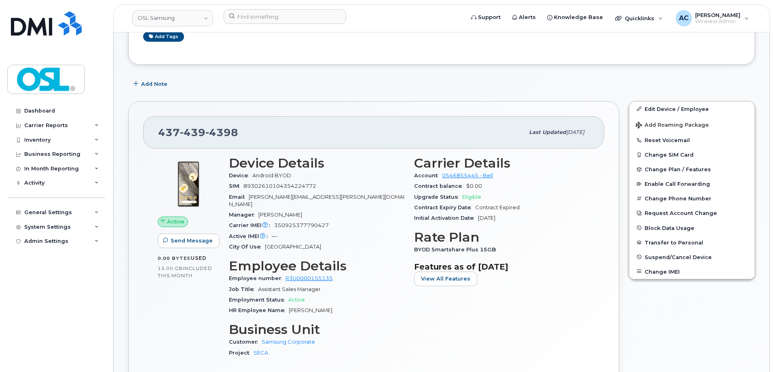
scroll to position [162, 0]
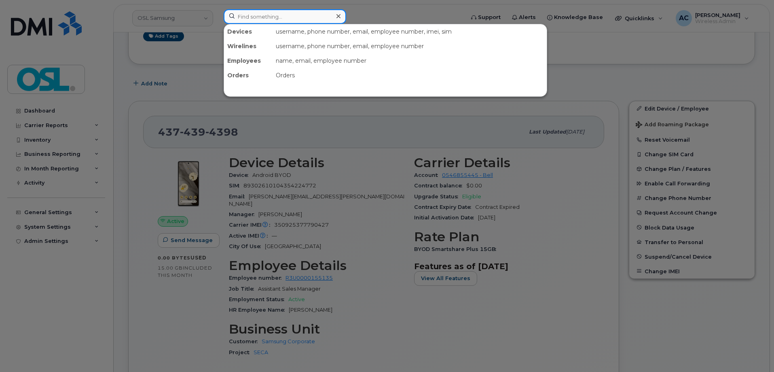
click at [248, 11] on input at bounding box center [285, 16] width 123 height 15
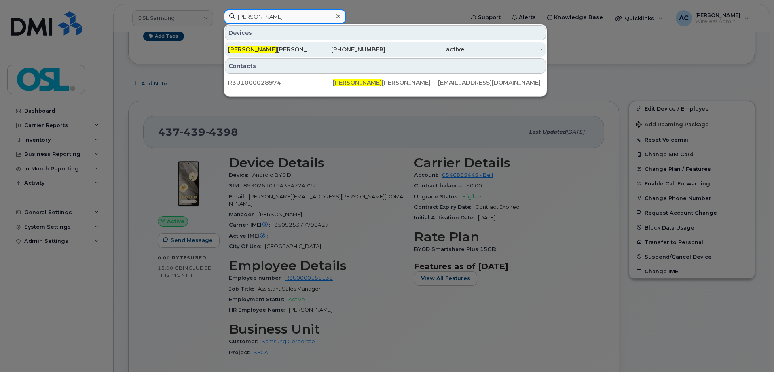
type input "kathryn"
click at [268, 50] on div "Kathryn Livingston" at bounding box center [267, 49] width 79 height 8
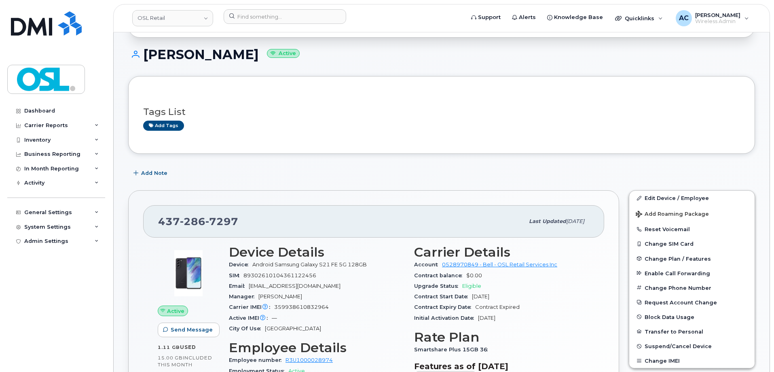
scroll to position [121, 0]
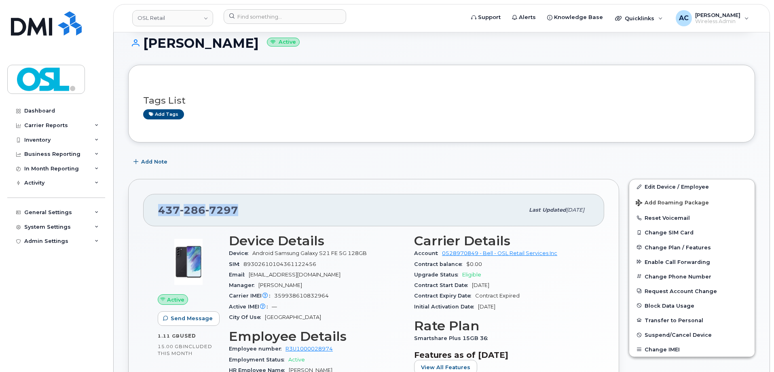
drag, startPoint x: 246, startPoint y: 212, endPoint x: 161, endPoint y: 212, distance: 85.4
click at [161, 212] on div "[PHONE_NUMBER]" at bounding box center [341, 210] width 366 height 17
copy span "[PHONE_NUMBER]"
drag, startPoint x: 329, startPoint y: 277, endPoint x: 250, endPoint y: 274, distance: 79.4
click at [250, 274] on div "Email klivingston@oslrs.com" at bounding box center [317, 274] width 176 height 11
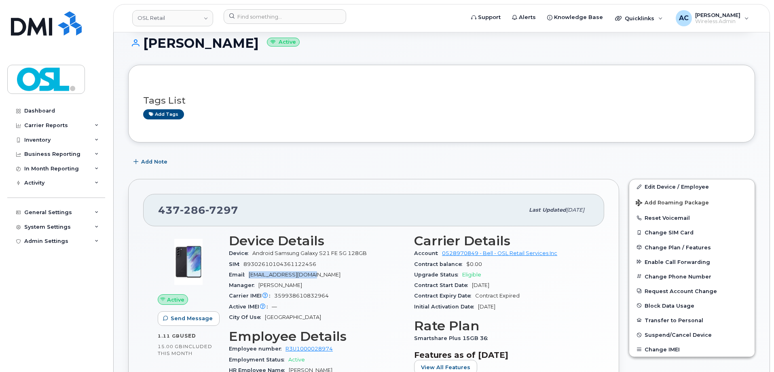
copy span "klivingston@oslrs.com"
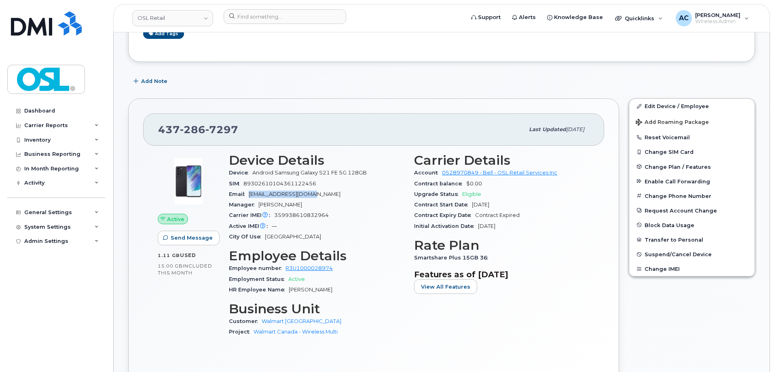
scroll to position [202, 0]
drag, startPoint x: 339, startPoint y: 267, endPoint x: 285, endPoint y: 264, distance: 54.3
click at [285, 264] on div "Employee number R3U1000028974" at bounding box center [317, 268] width 176 height 11
copy link "R3U1000028974"
